Goal: Understand site structure: Grasp the organization and layout of the website

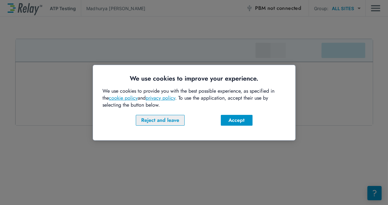
click at [174, 117] on div "Reject and leave" at bounding box center [160, 120] width 38 height 8
click at [232, 120] on div "Accept" at bounding box center [237, 120] width 22 height 8
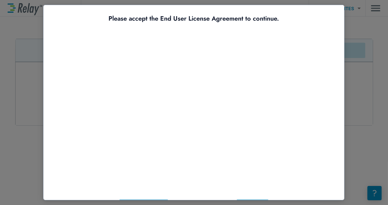
scroll to position [23, 0]
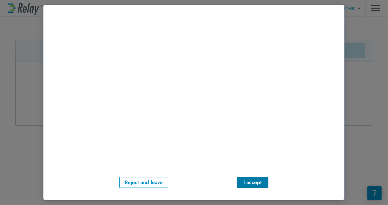
click at [242, 177] on button "I accept" at bounding box center [252, 182] width 32 height 11
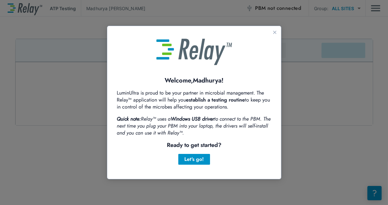
scroll to position [0, 0]
click at [194, 154] on button "Let's go!" at bounding box center [194, 159] width 32 height 11
